Goal: Navigation & Orientation: Find specific page/section

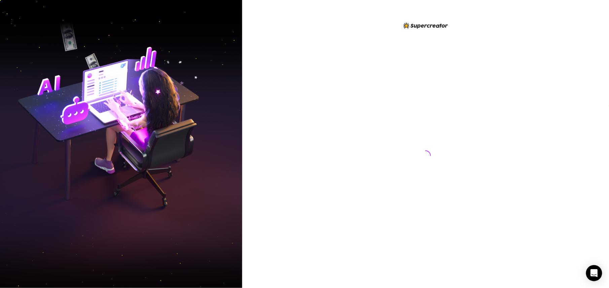
click at [268, 74] on div at bounding box center [425, 144] width 367 height 288
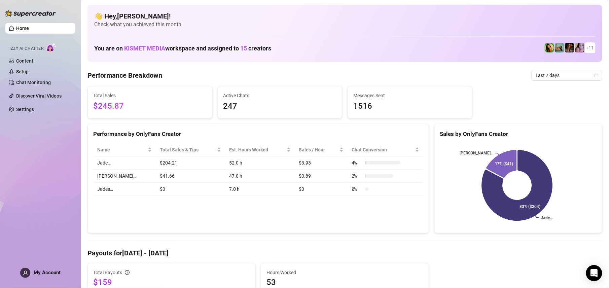
click at [211, 71] on div "Performance Breakdown Last 7 days" at bounding box center [344, 75] width 515 height 11
